Goal: Transaction & Acquisition: Purchase product/service

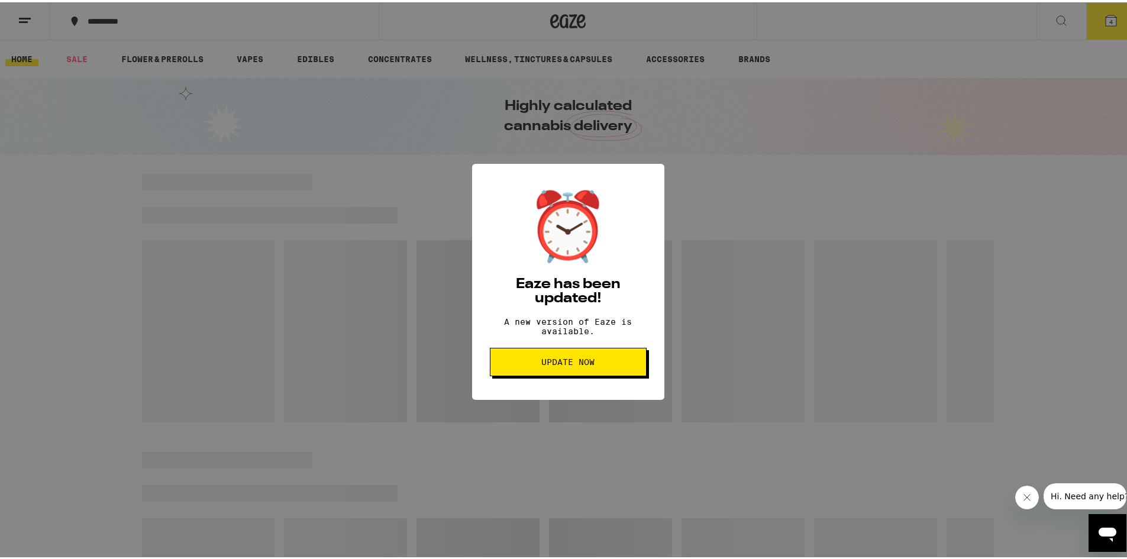
click at [621, 364] on span "Update Now" at bounding box center [568, 359] width 137 height 8
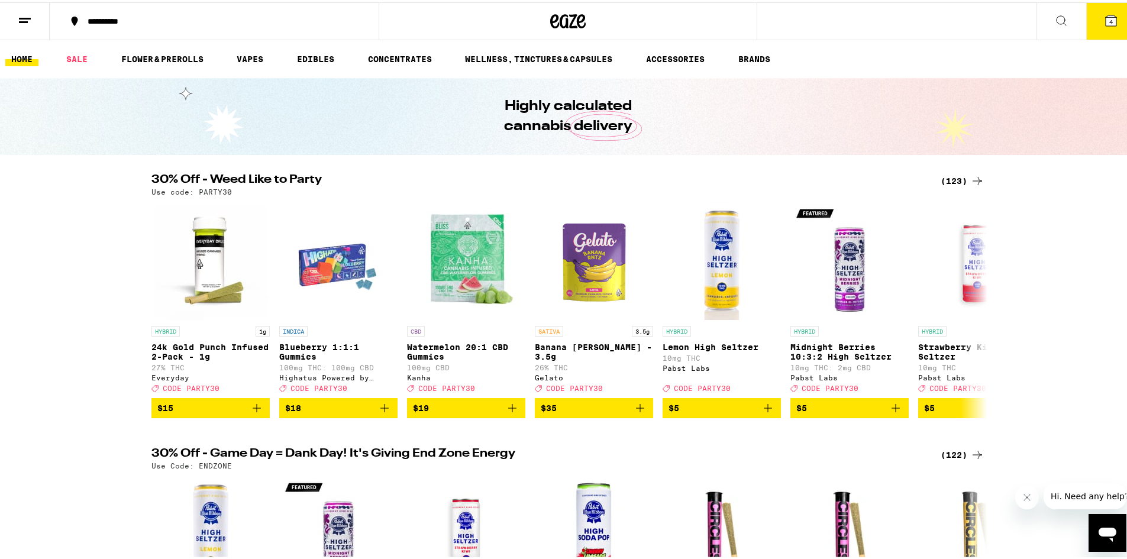
click at [1054, 8] on button at bounding box center [1061, 19] width 50 height 37
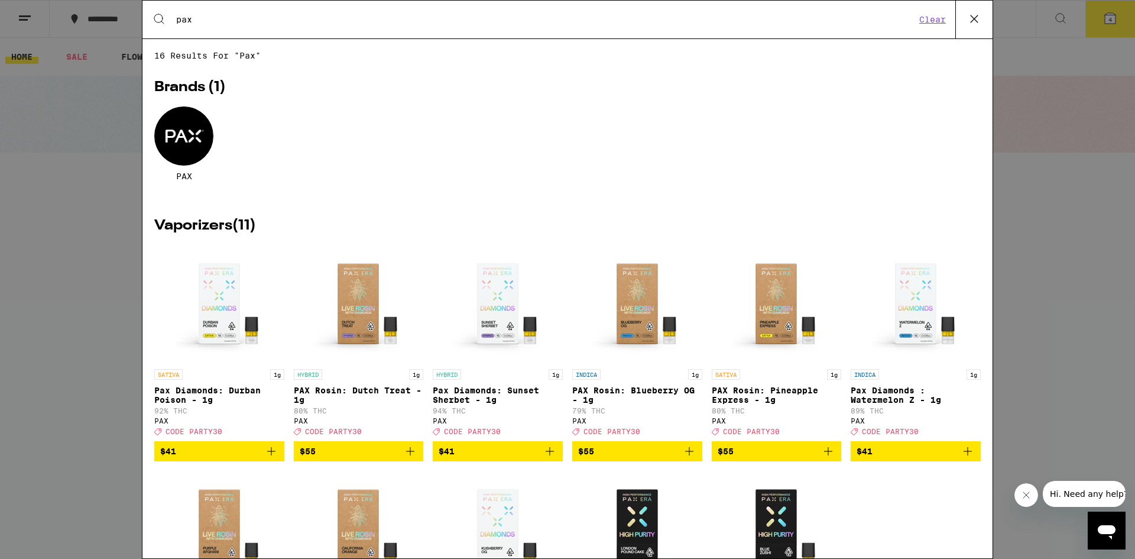
type input "pax"
click at [114, 241] on div "Search for Products pax Clear 16 results for "pax" Brands ( 1 ) PAX Vaporizers …" at bounding box center [567, 279] width 1135 height 559
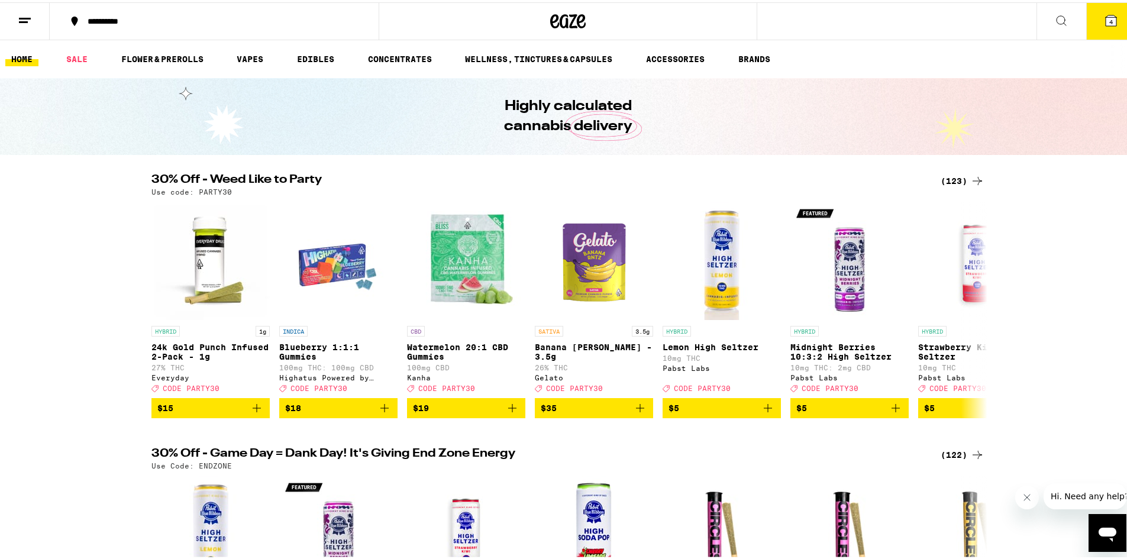
click at [1058, 14] on icon at bounding box center [1061, 18] width 14 height 14
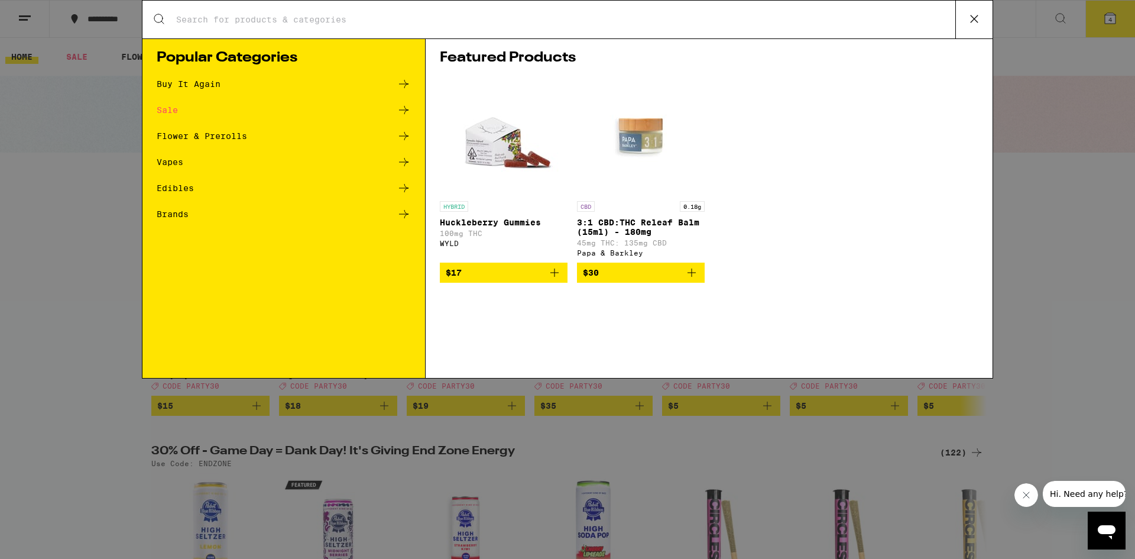
click at [305, 22] on input "Search for Products" at bounding box center [566, 19] width 780 height 11
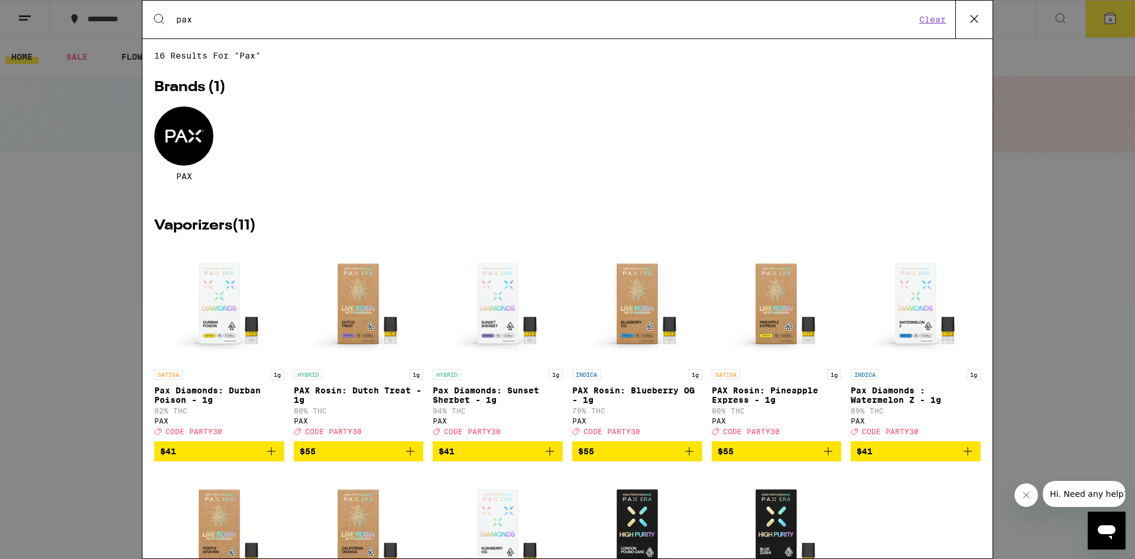
type input "pax"
click at [193, 140] on div at bounding box center [183, 135] width 59 height 59
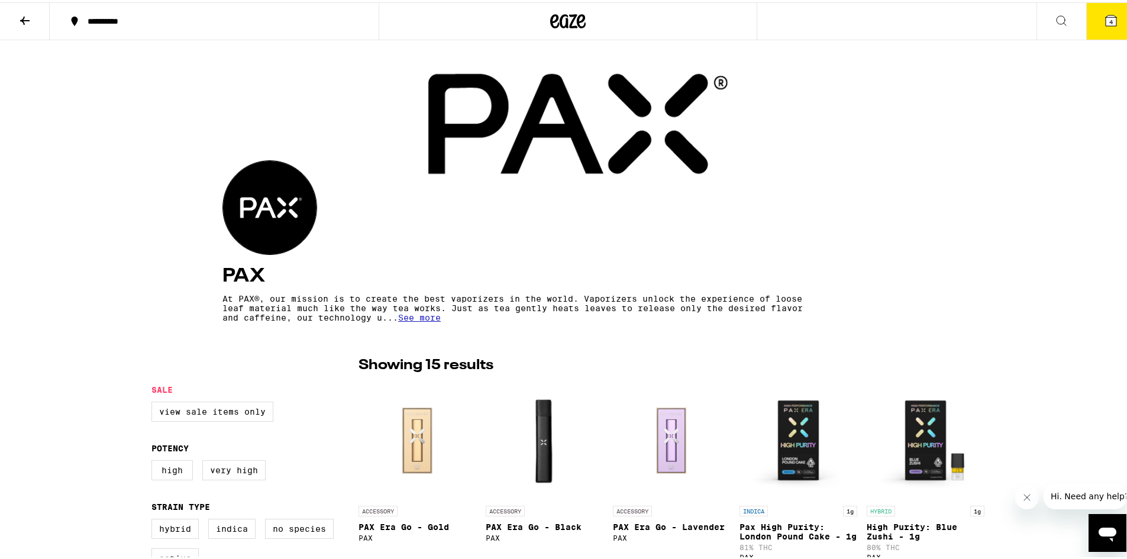
click at [30, 13] on icon at bounding box center [25, 18] width 14 height 14
click at [20, 19] on icon at bounding box center [25, 18] width 14 height 14
click at [28, 5] on button at bounding box center [25, 19] width 50 height 37
click at [28, 11] on icon at bounding box center [25, 18] width 14 height 14
click at [26, 20] on icon at bounding box center [25, 18] width 14 height 14
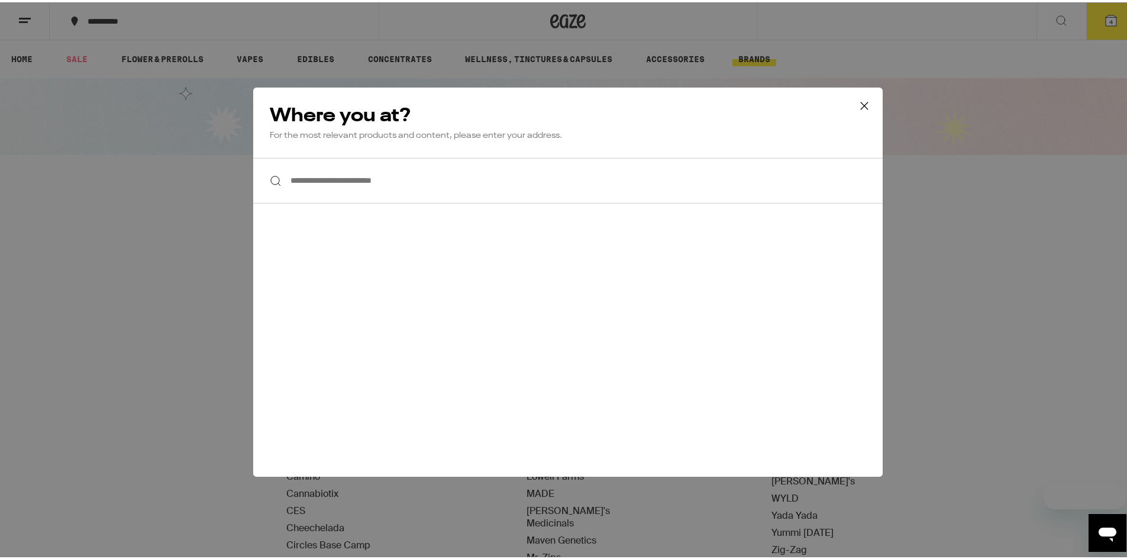
click at [104, 184] on div "**********" at bounding box center [567, 279] width 1135 height 559
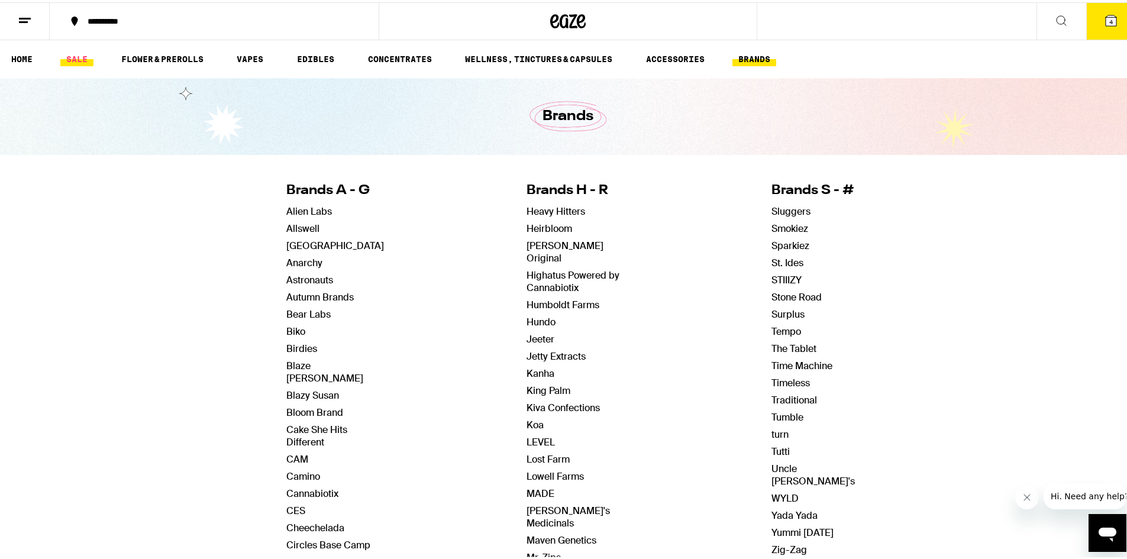
click at [72, 59] on link "SALE" at bounding box center [76, 57] width 33 height 14
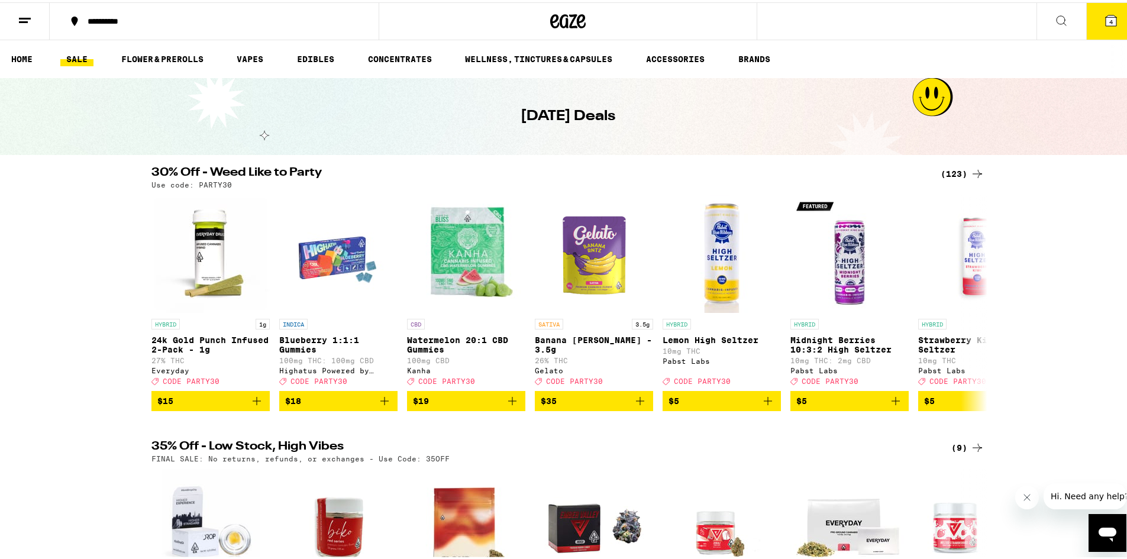
click at [957, 170] on div "(123)" at bounding box center [962, 171] width 44 height 14
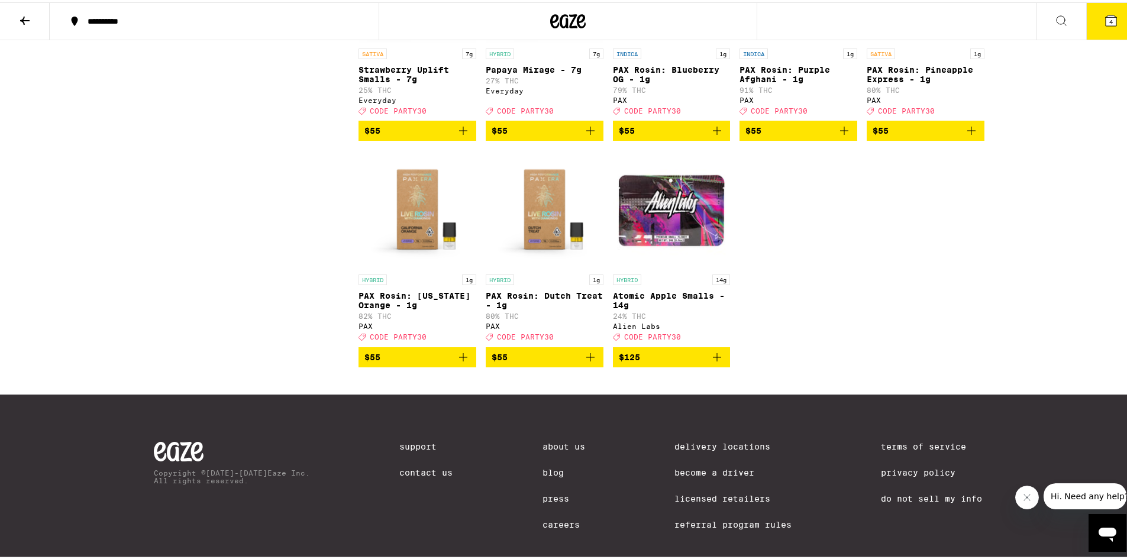
scroll to position [5441, 0]
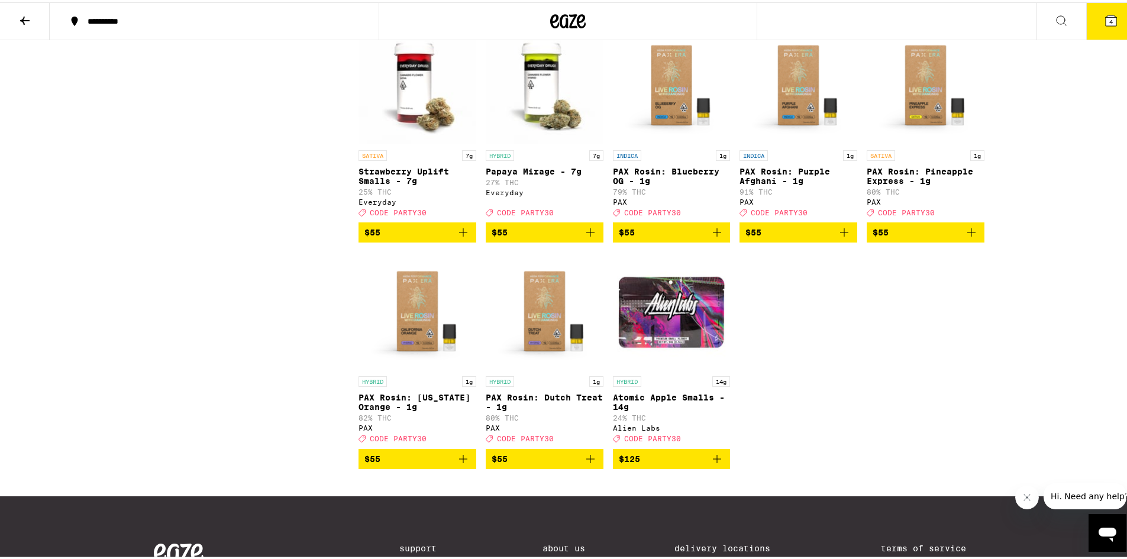
scroll to position [5322, 0]
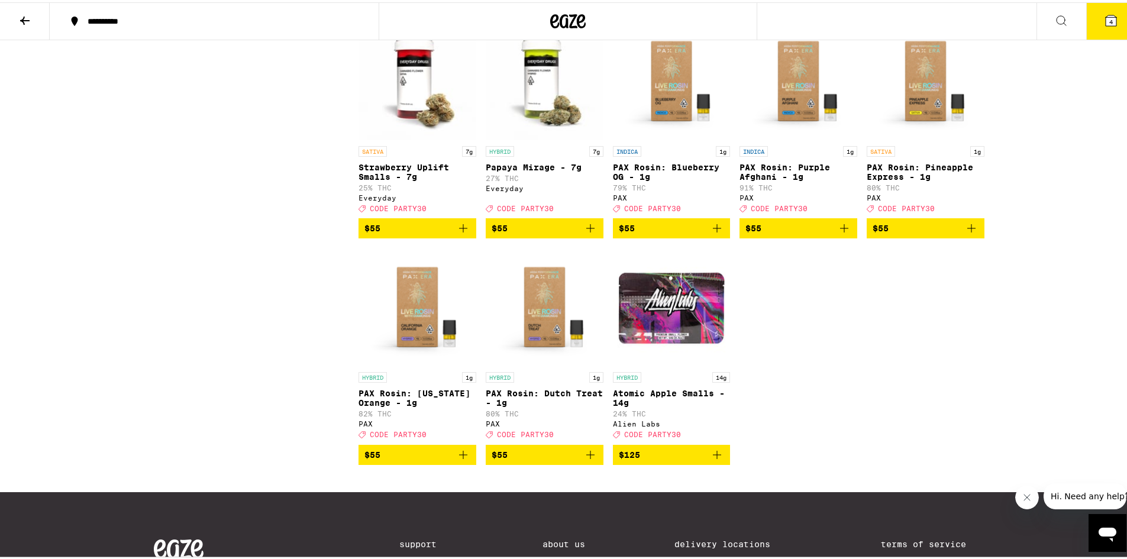
click at [966, 233] on icon "Add to bag" at bounding box center [971, 226] width 14 height 14
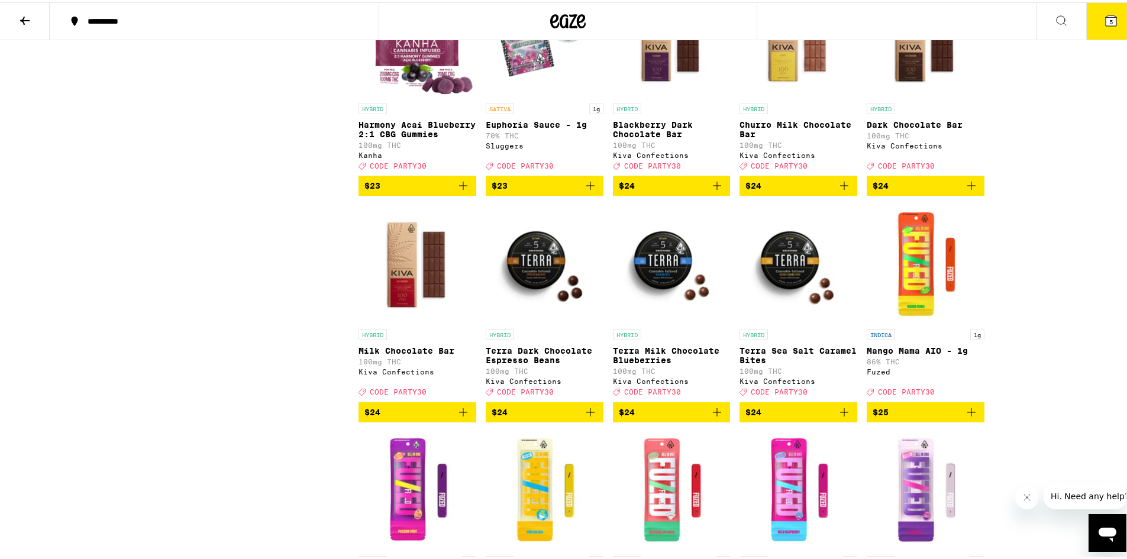
scroll to position [2898, 0]
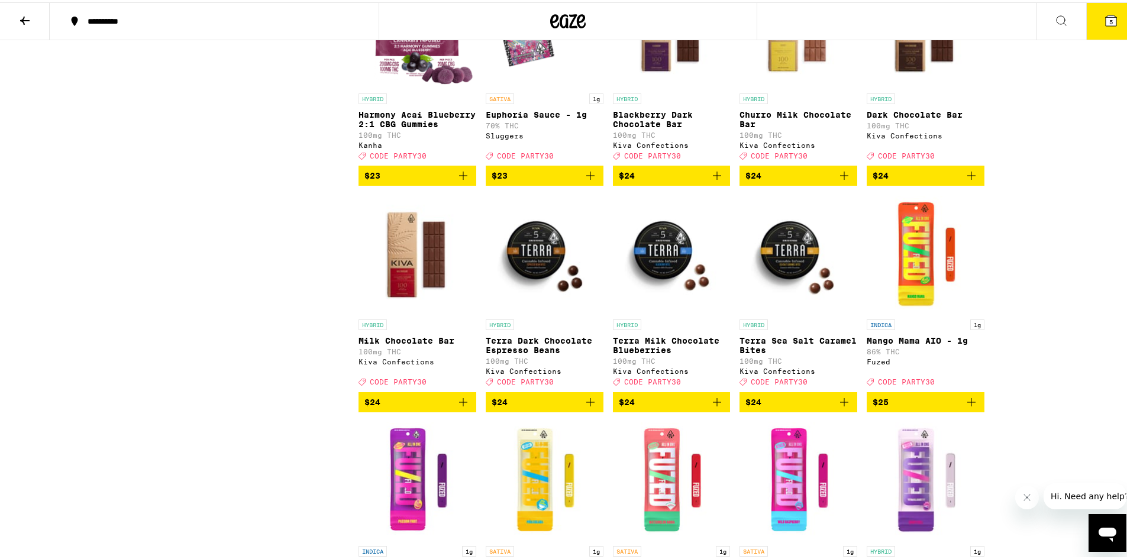
click at [660, 311] on img "Open page for Terra Milk Chocolate Blueberries from Kiva Confections" at bounding box center [672, 252] width 118 height 118
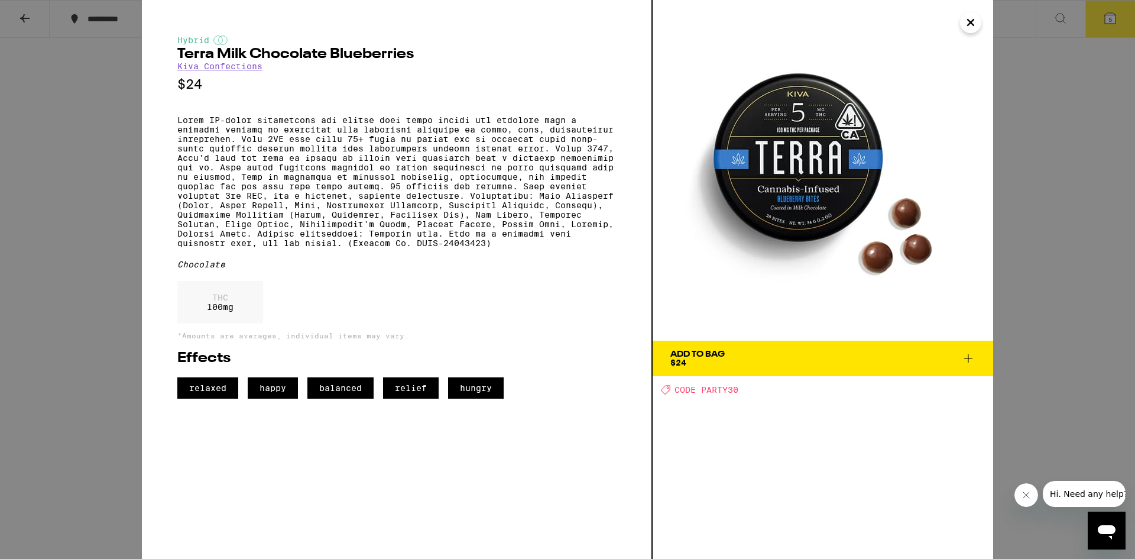
click at [759, 363] on span "Add To Bag $24" at bounding box center [823, 358] width 305 height 17
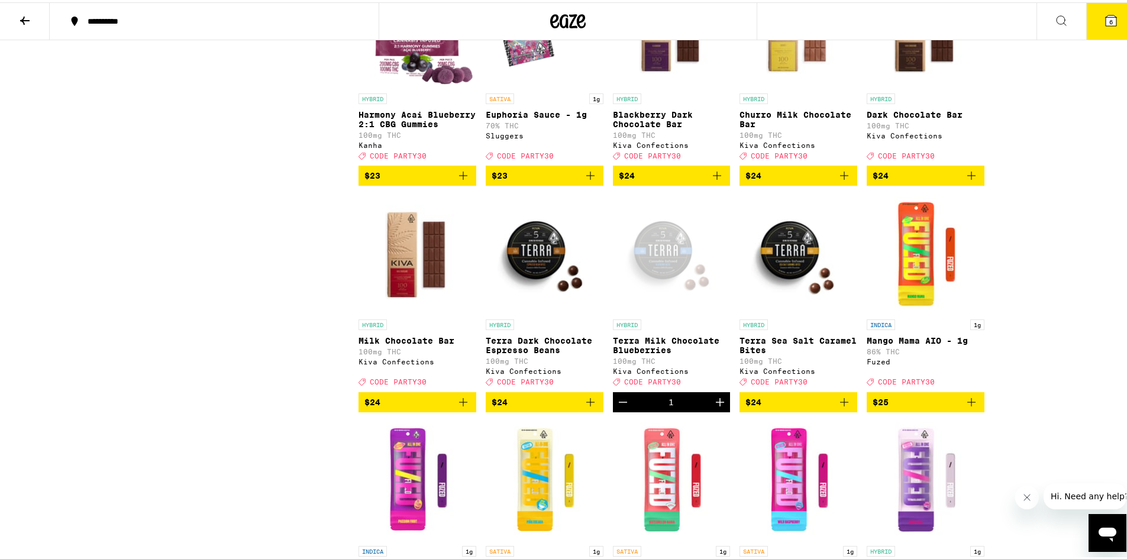
click at [1105, 17] on icon at bounding box center [1110, 18] width 11 height 11
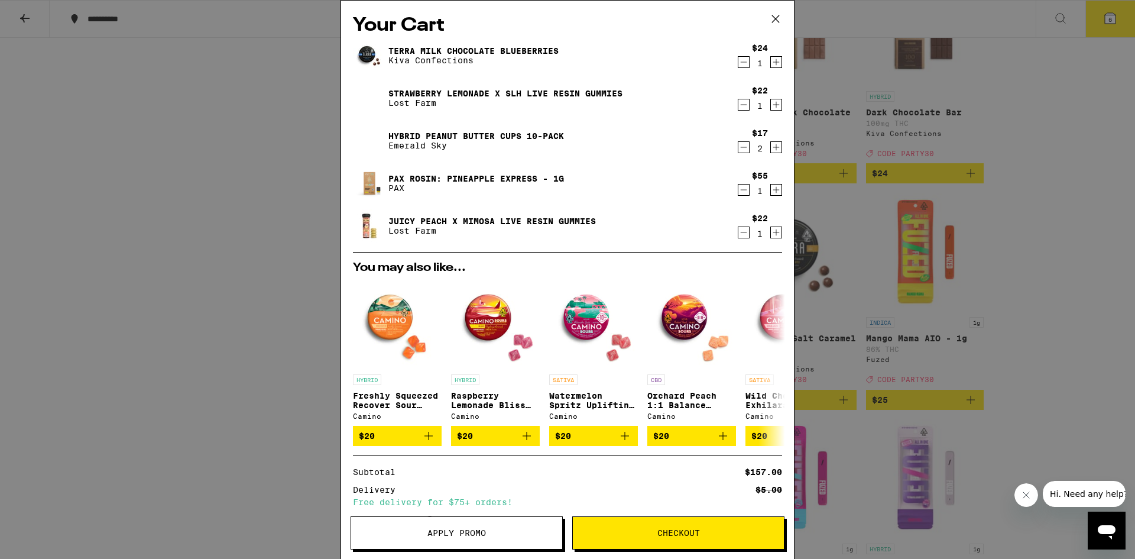
click at [739, 103] on icon "Decrement" at bounding box center [744, 105] width 11 height 14
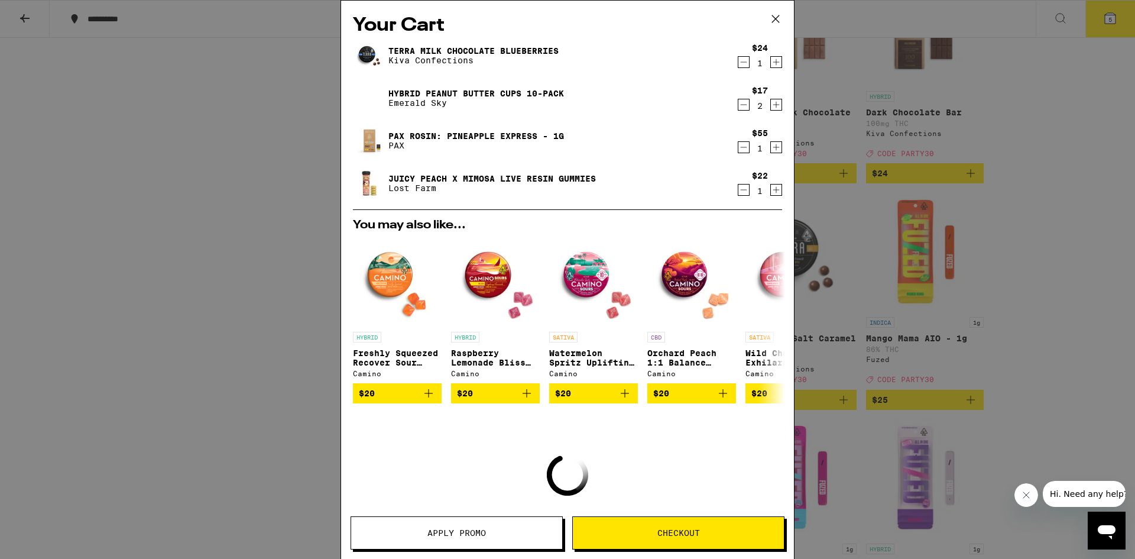
click at [739, 103] on icon "Decrement" at bounding box center [744, 105] width 11 height 14
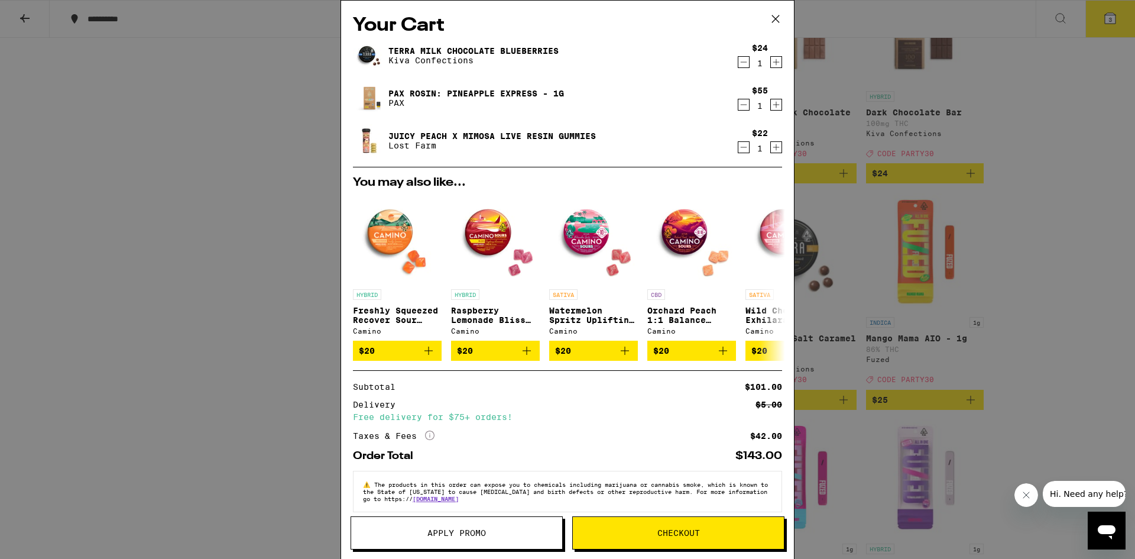
click at [739, 147] on icon "Decrement" at bounding box center [744, 147] width 11 height 14
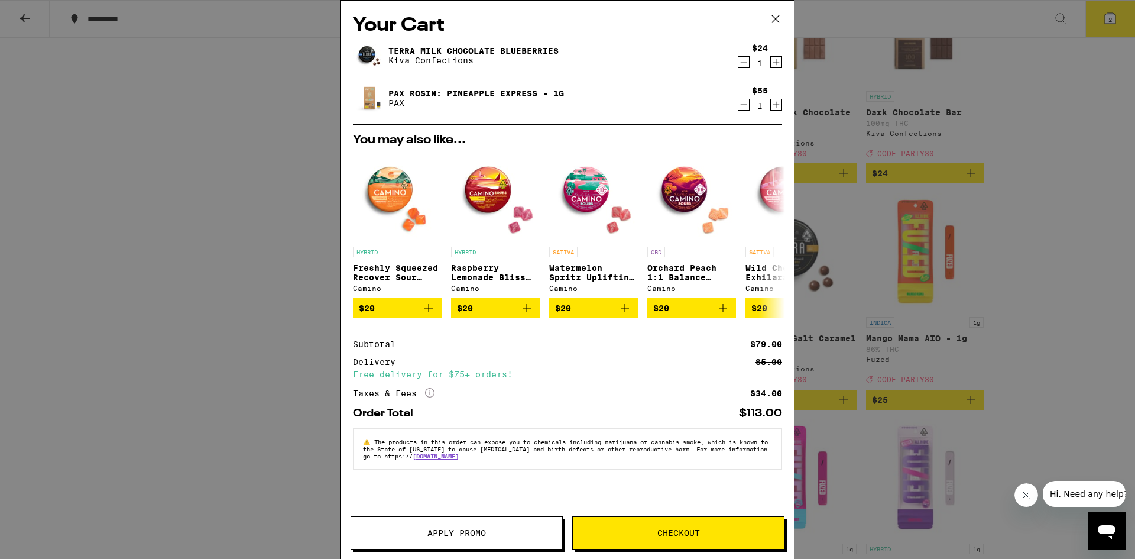
click at [452, 537] on span "Apply Promo" at bounding box center [457, 533] width 59 height 8
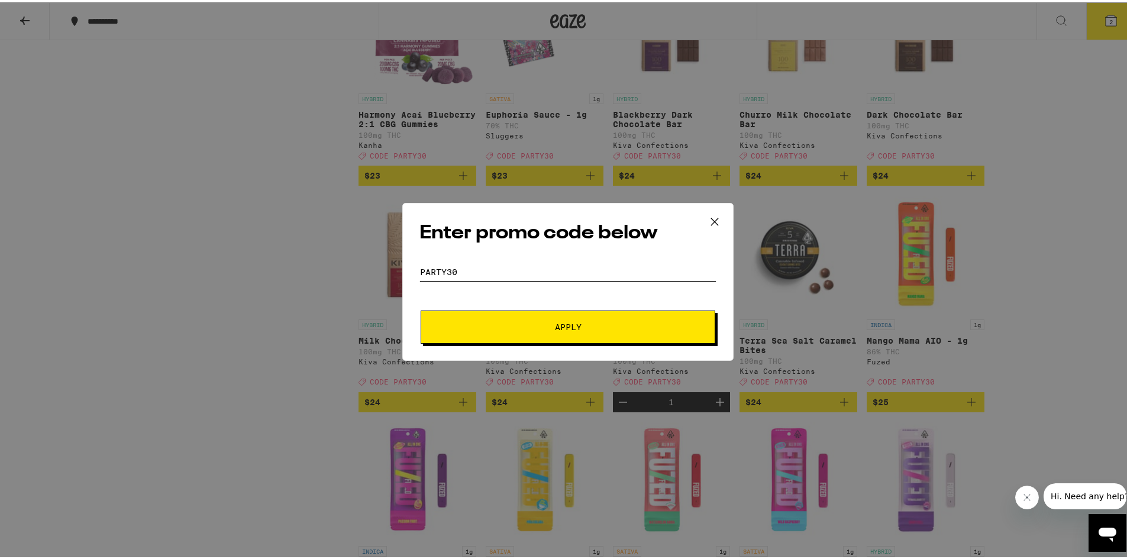
type input "party30"
click at [545, 327] on span "Apply" at bounding box center [567, 325] width 213 height 8
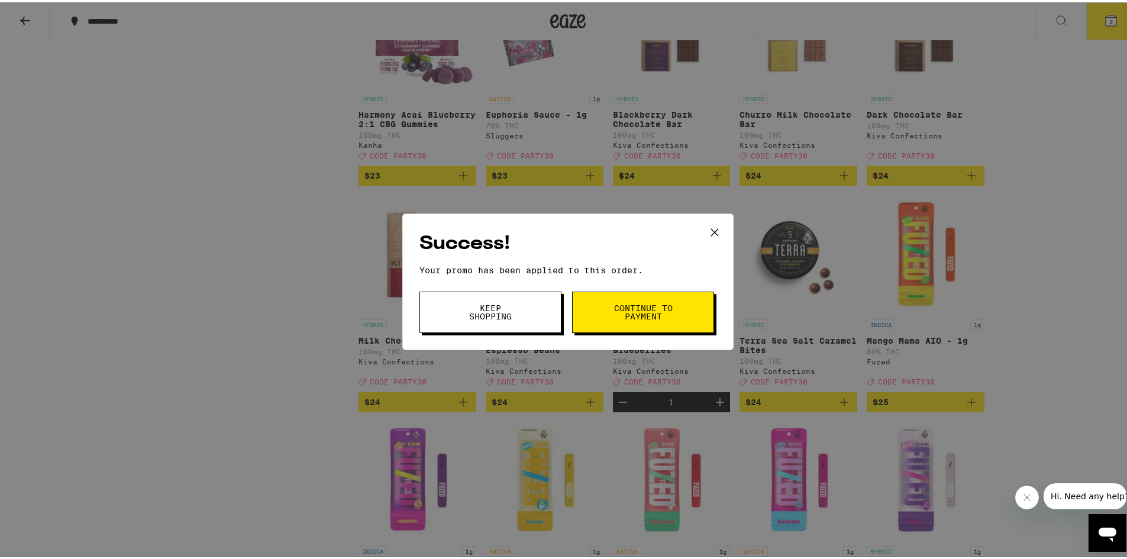
click at [531, 310] on button "Keep Shopping" at bounding box center [490, 309] width 142 height 41
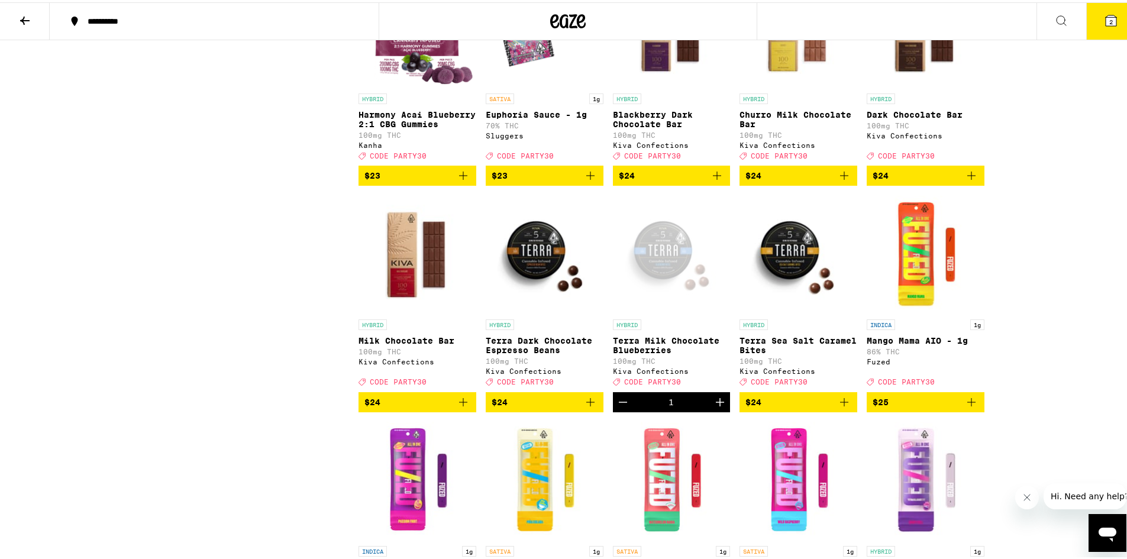
click at [1109, 19] on span "2" at bounding box center [1111, 19] width 4 height 7
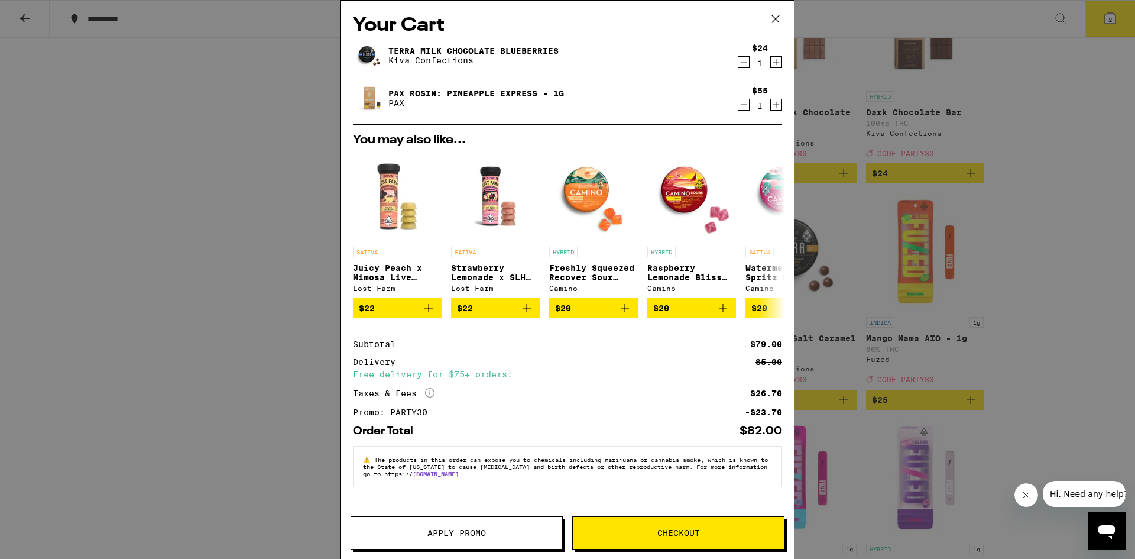
click at [428, 392] on div "Subtotal $79.00 Delivery $5.00 Free delivery for $75+ orders! Taxes & Fees More…" at bounding box center [567, 378] width 429 height 76
click at [429, 397] on icon "More Info" at bounding box center [429, 392] width 9 height 9
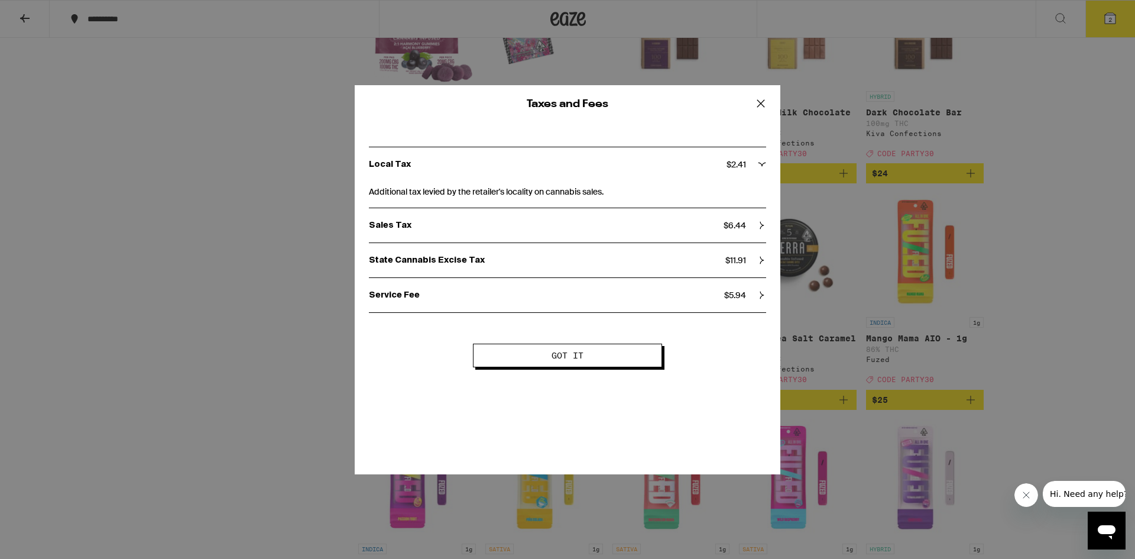
click at [566, 366] on button "Got it" at bounding box center [567, 356] width 189 height 24
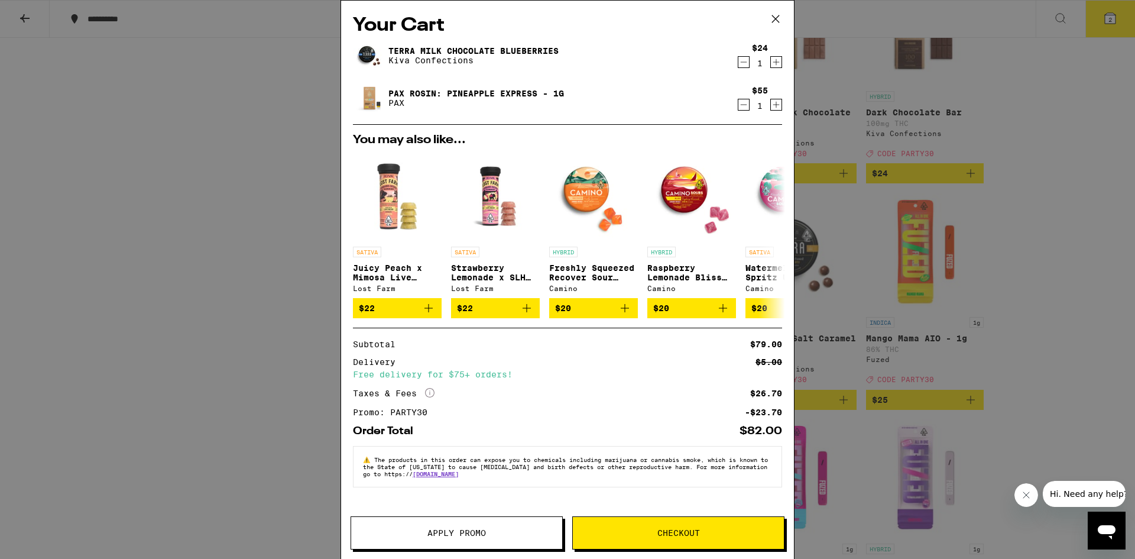
click at [266, 312] on div "Your Cart Terra Milk Chocolate Blueberries Kiva Confections $24 1 PAX Rosin: Pi…" at bounding box center [567, 279] width 1135 height 559
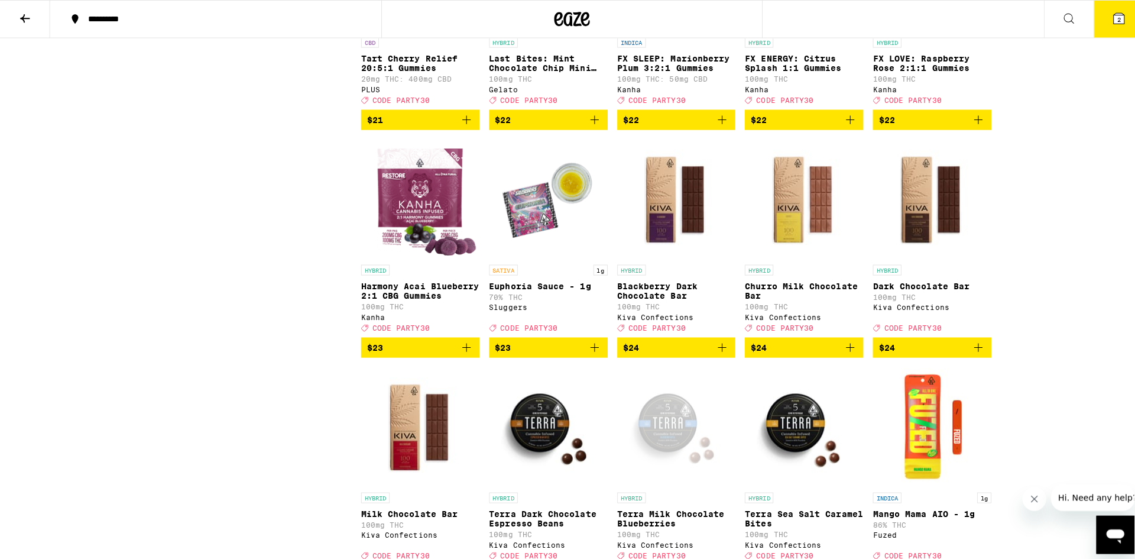
scroll to position [2780, 0]
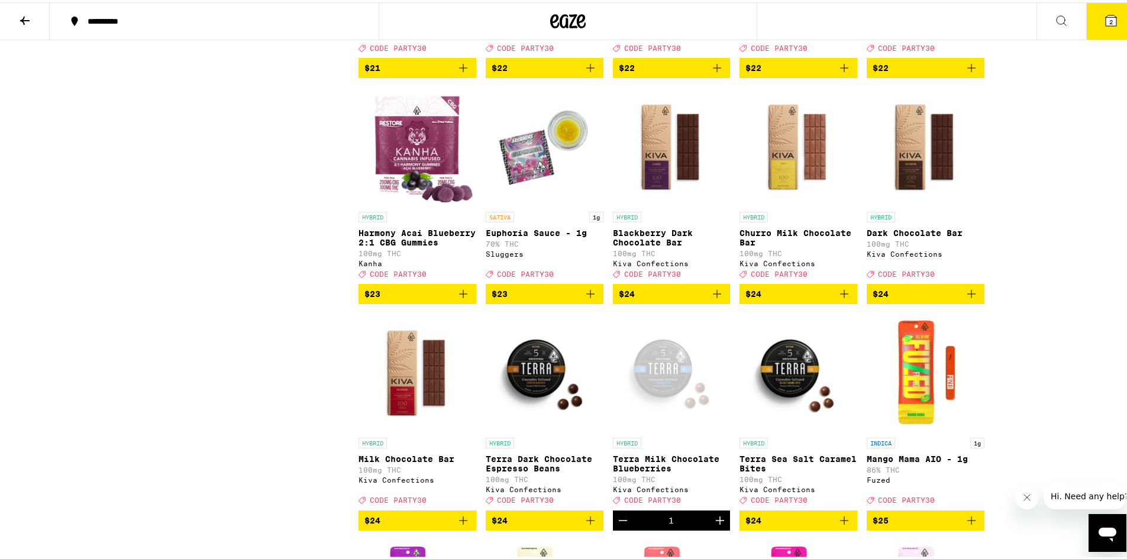
click at [1091, 8] on button "2" at bounding box center [1111, 19] width 50 height 37
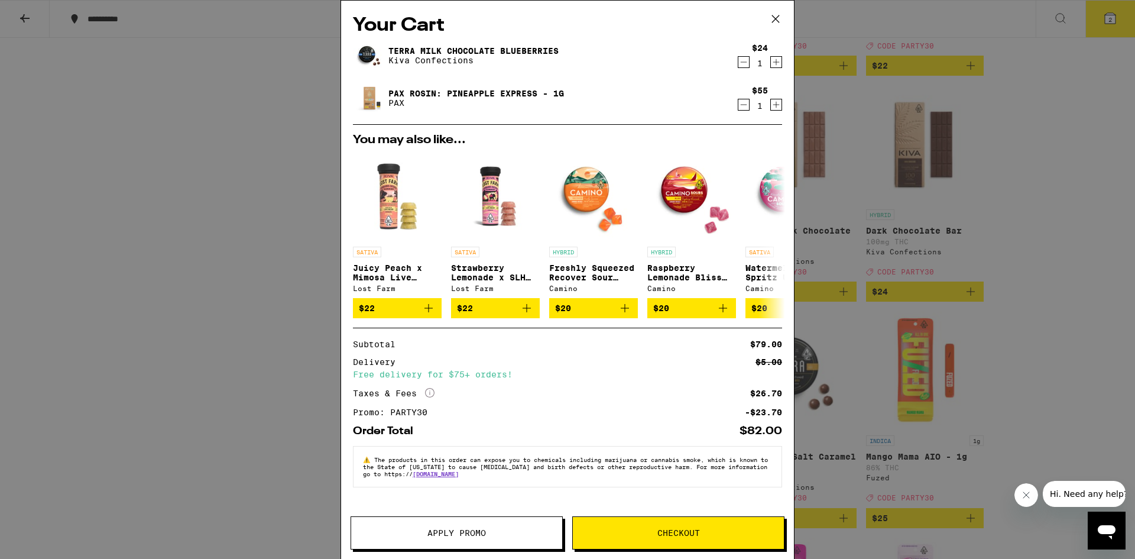
click at [701, 529] on span "Checkout" at bounding box center [678, 533] width 211 height 8
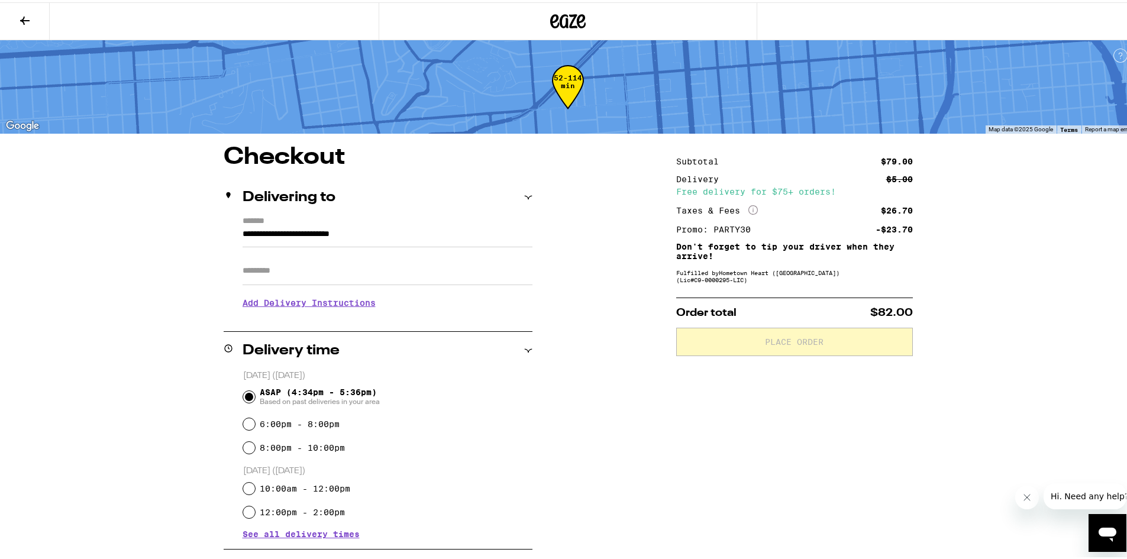
click at [303, 274] on input "Apt/Suite" at bounding box center [387, 268] width 290 height 28
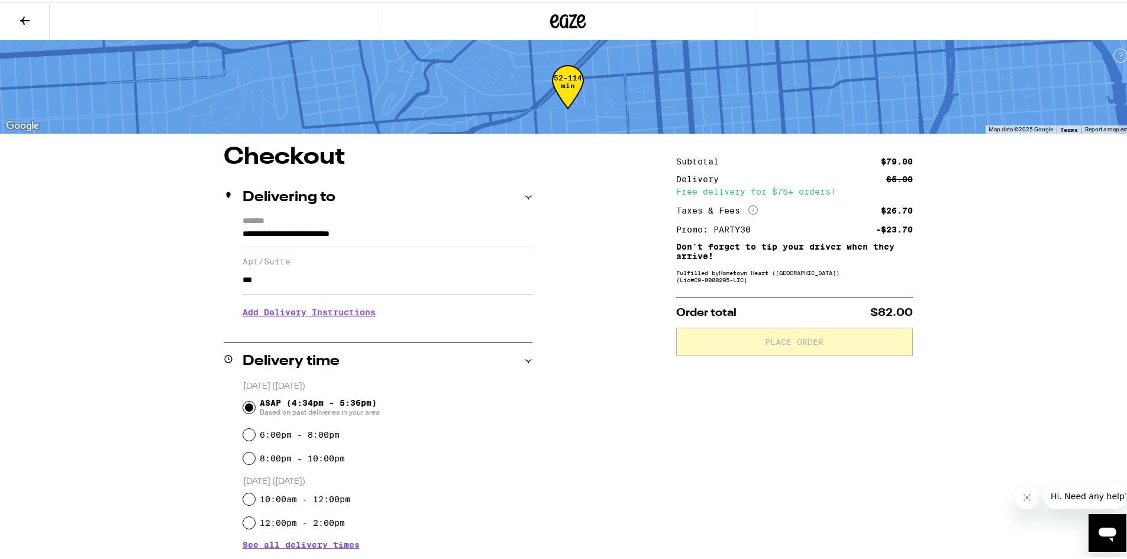
type input "***"
click at [607, 436] on div "**********" at bounding box center [568, 481] width 852 height 677
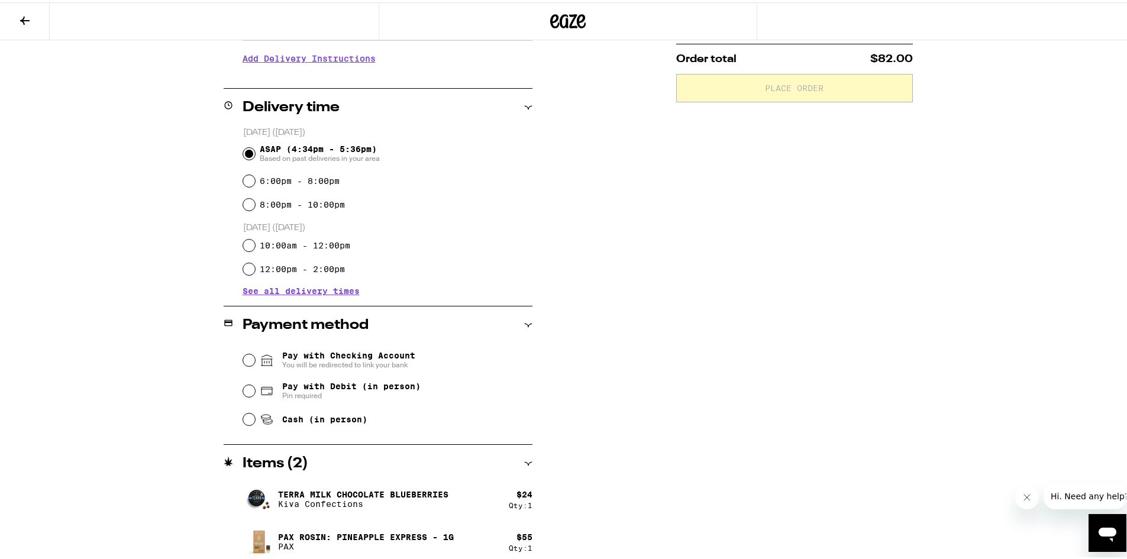
scroll to position [261, 0]
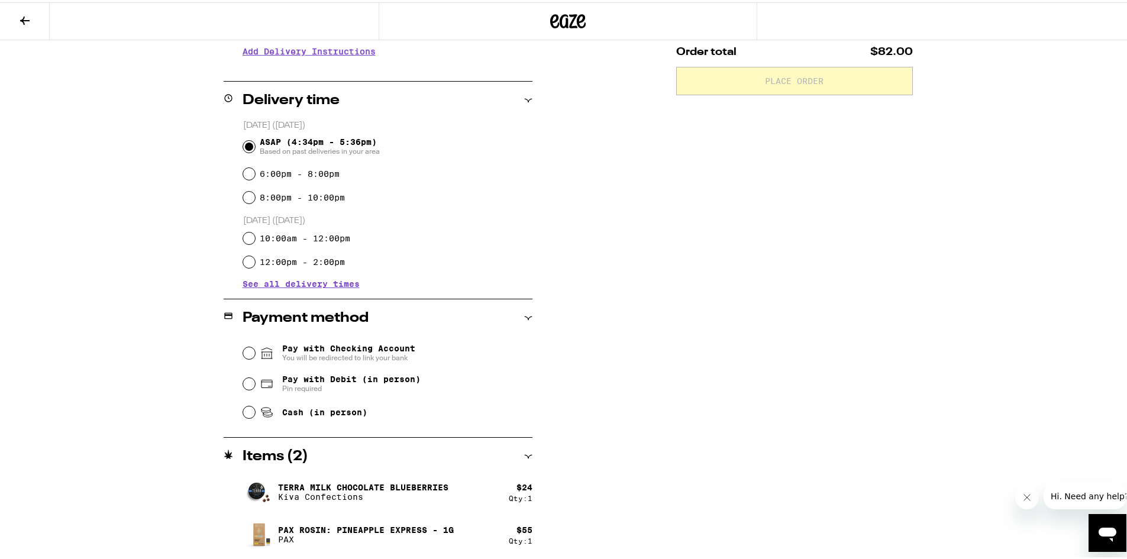
click at [282, 410] on span "Cash (in person)" at bounding box center [324, 409] width 85 height 9
click at [255, 410] on input "Cash (in person)" at bounding box center [249, 410] width 12 height 12
radio input "true"
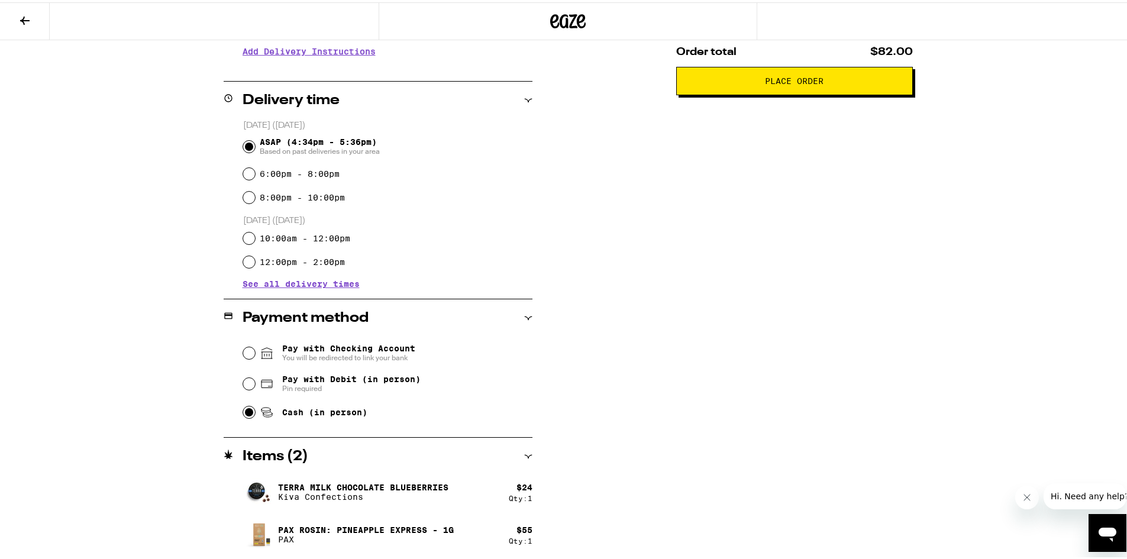
click at [690, 83] on span "Place Order" at bounding box center [794, 79] width 216 height 8
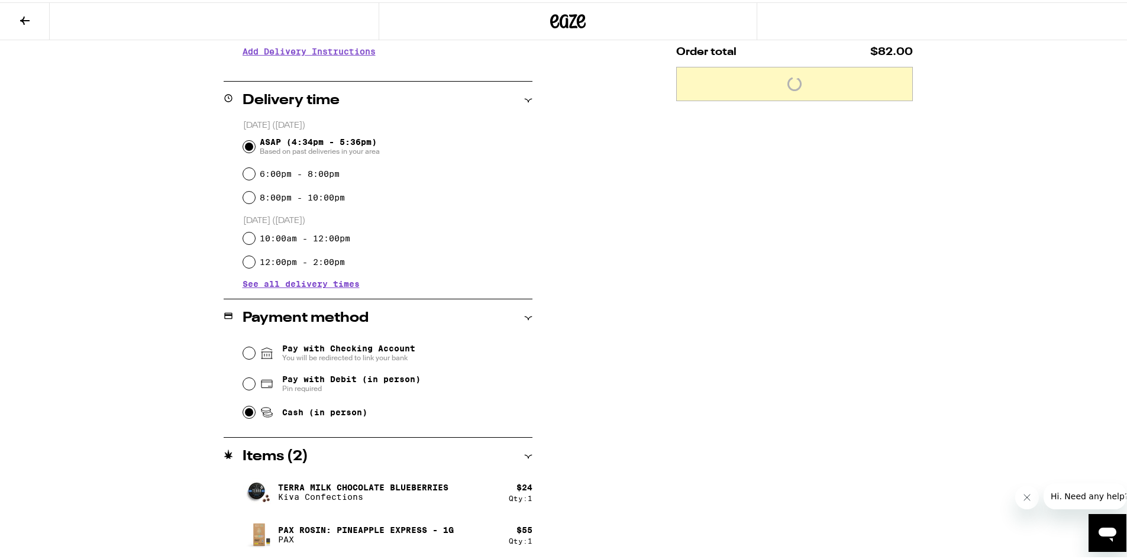
click at [666, 303] on div "**********" at bounding box center [568, 220] width 852 height 677
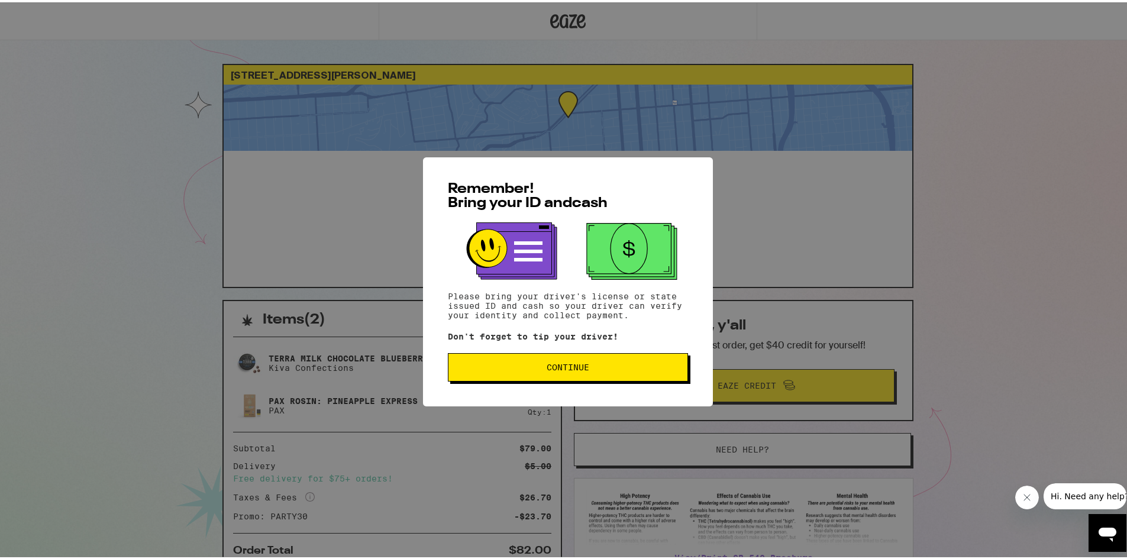
click at [585, 371] on button "Continue" at bounding box center [568, 365] width 240 height 28
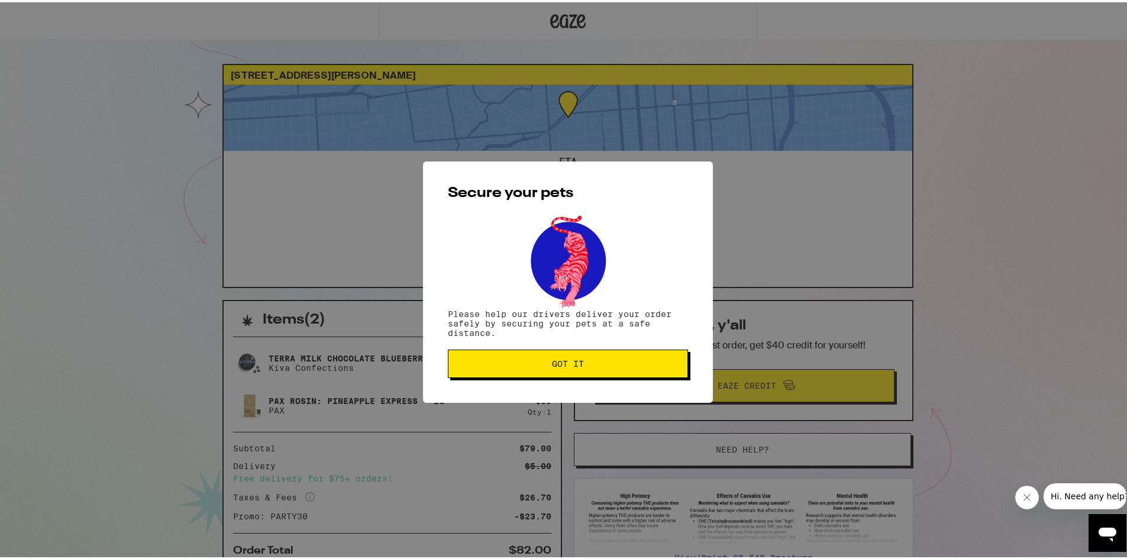
click at [575, 358] on span "Got it" at bounding box center [568, 361] width 32 height 8
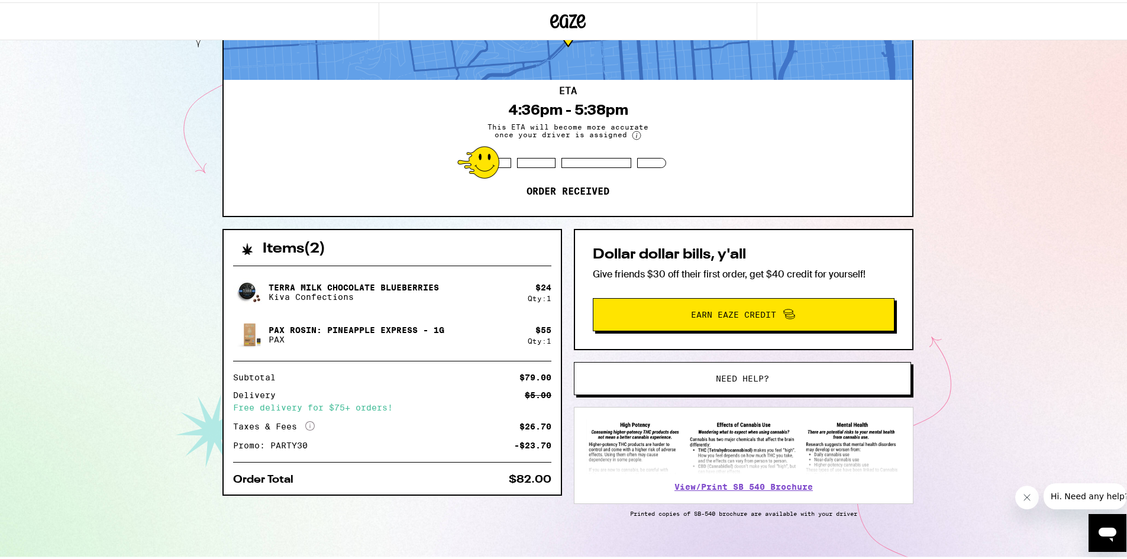
scroll to position [88, 0]
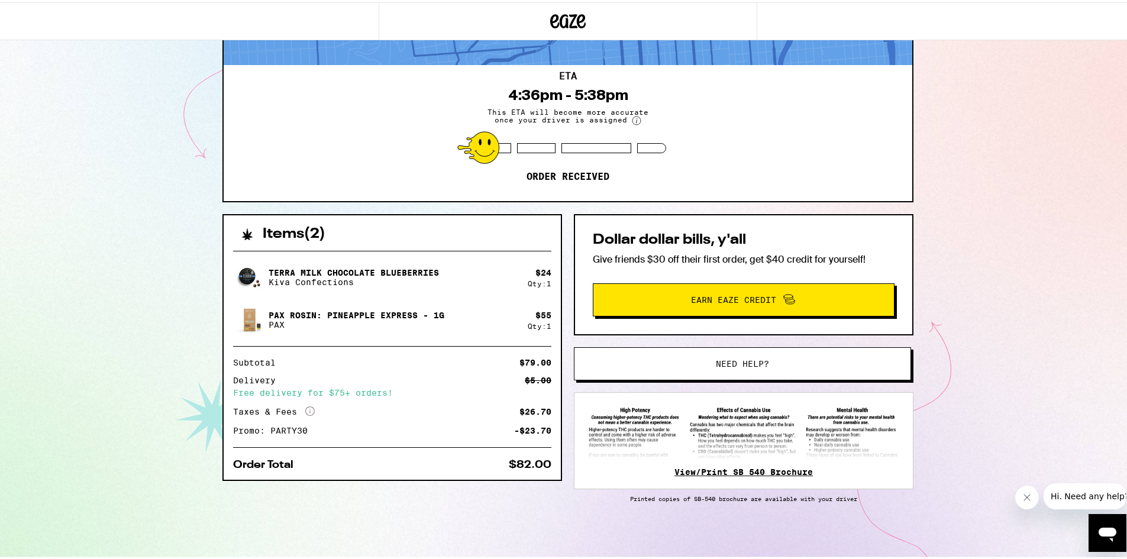
click at [749, 466] on link "View/Print SB 540 Brochure" at bounding box center [743, 469] width 138 height 9
click at [792, 403] on img at bounding box center [743, 429] width 315 height 55
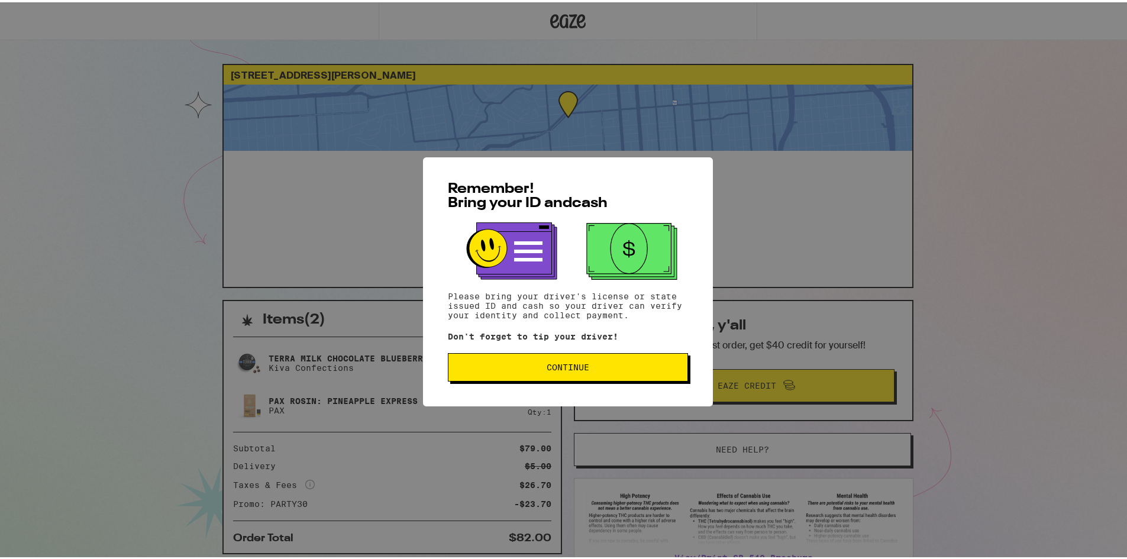
click at [618, 369] on span "Continue" at bounding box center [568, 365] width 220 height 8
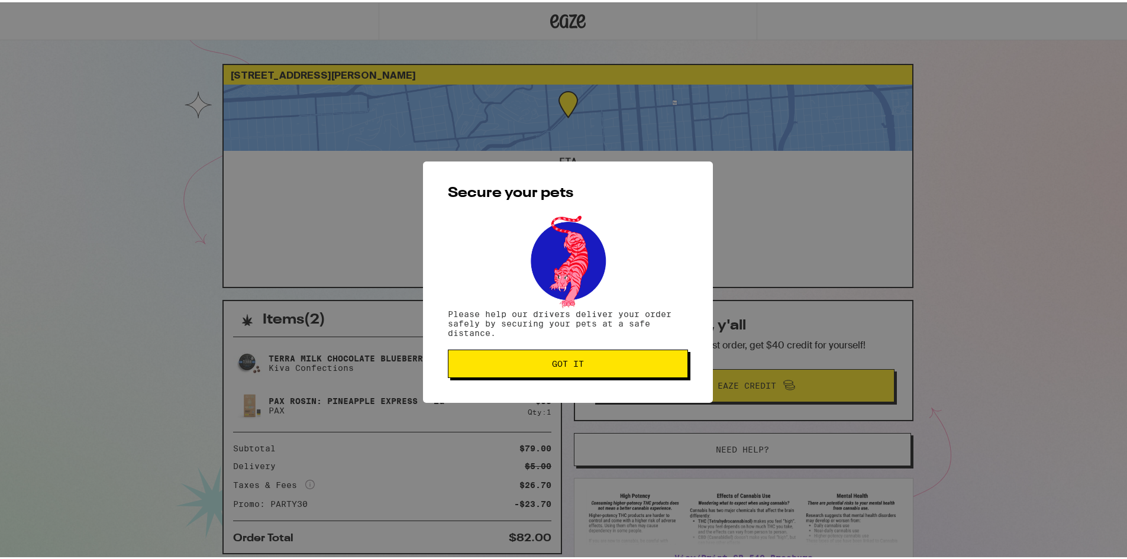
click at [621, 363] on span "Got it" at bounding box center [568, 361] width 220 height 8
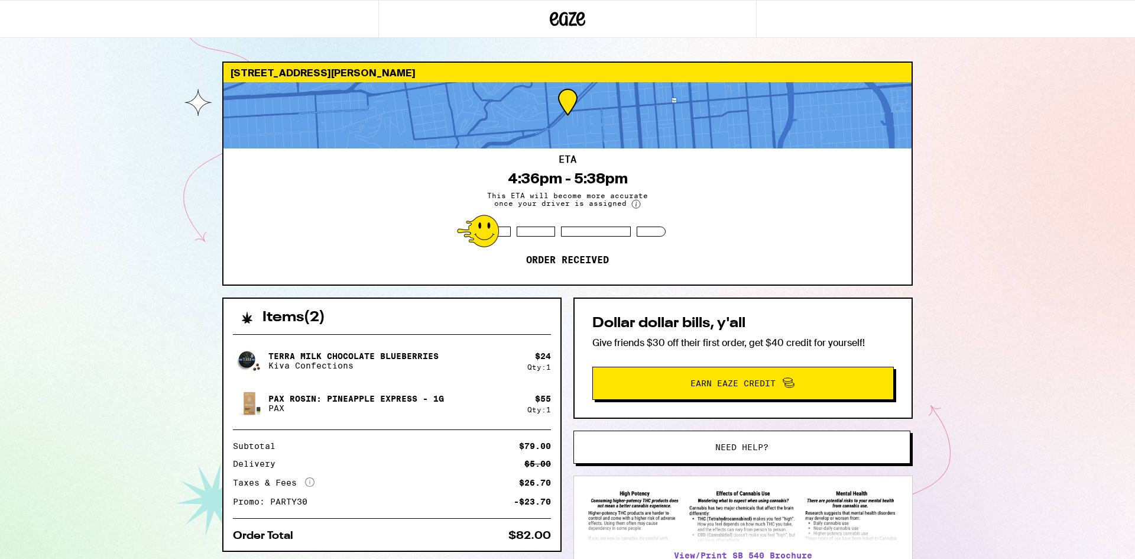
click at [999, 271] on div "321 Noe St San Francisco 94114 ETA 4:36pm - 5:38pm This ETA will become more ac…" at bounding box center [567, 322] width 1135 height 645
